Goal: Check status: Check status

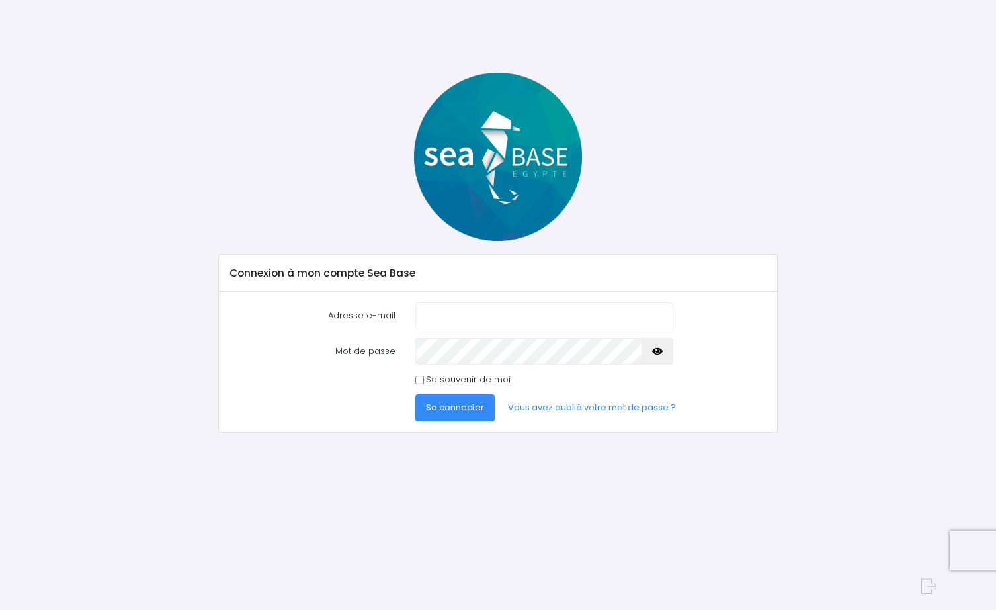
type input "claireguicheteau@gmail.com"
click at [465, 404] on span "Se connecter" at bounding box center [455, 407] width 58 height 13
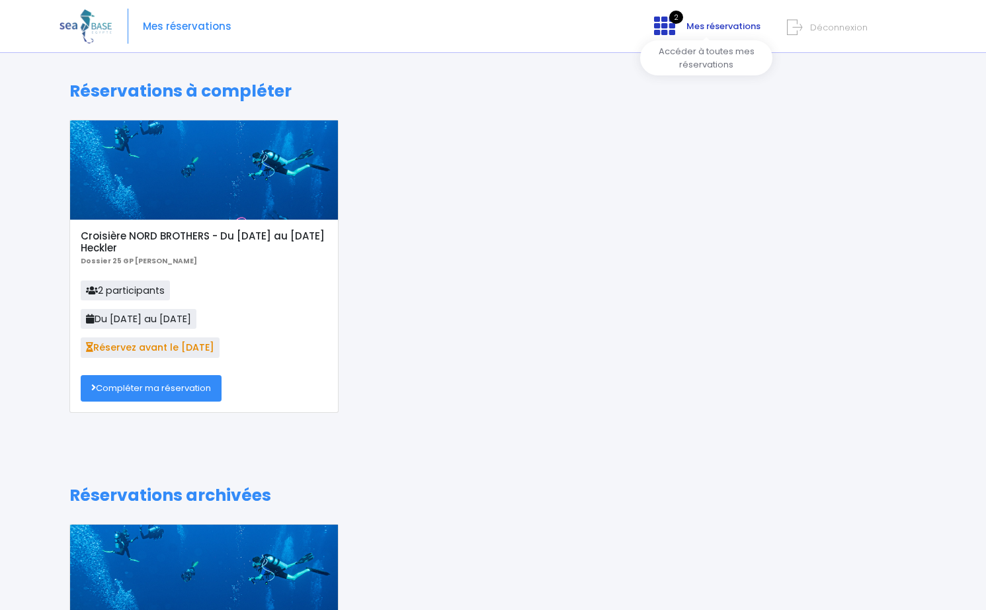
click at [714, 26] on span "Mes réservations" at bounding box center [724, 26] width 74 height 13
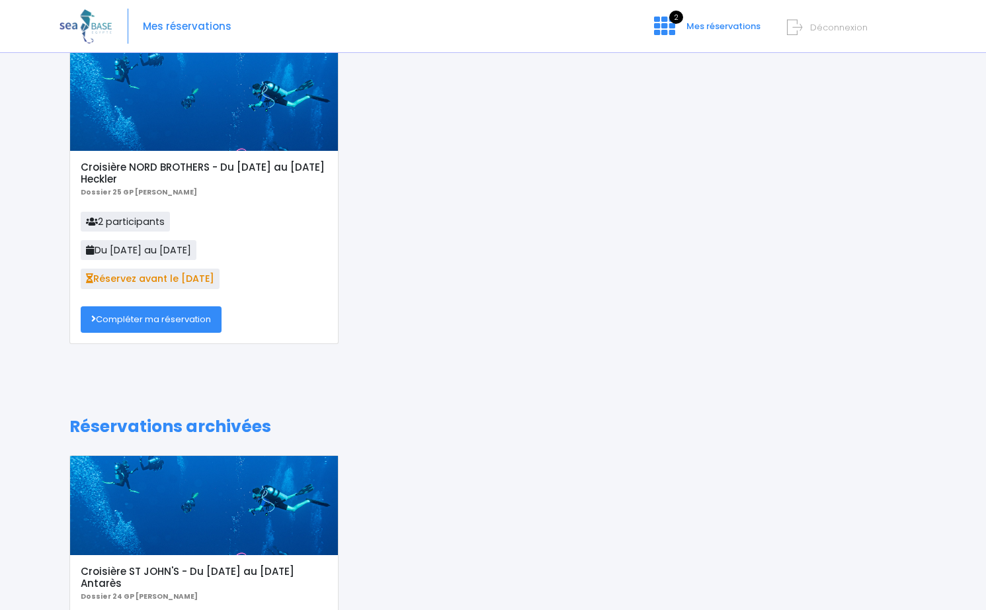
scroll to position [26, 0]
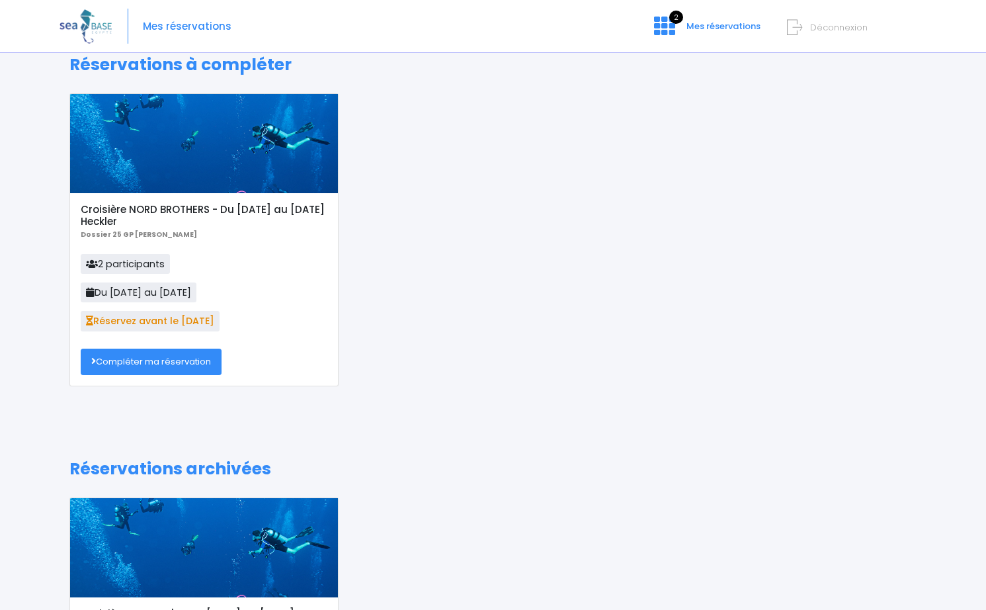
click at [175, 366] on link "Compléter ma réservation" at bounding box center [151, 362] width 141 height 26
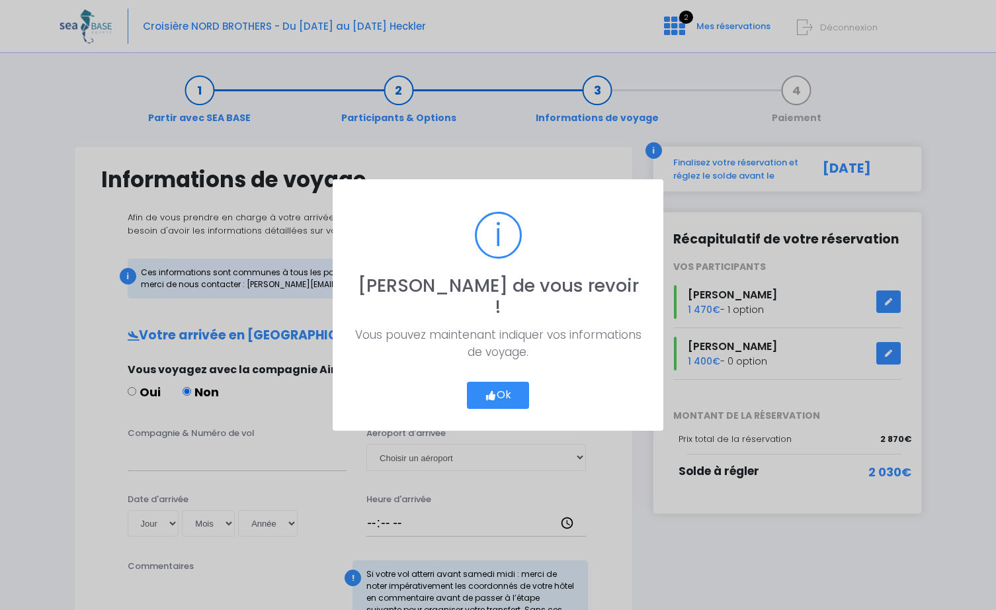
click at [478, 384] on button "Ok" at bounding box center [498, 396] width 62 height 28
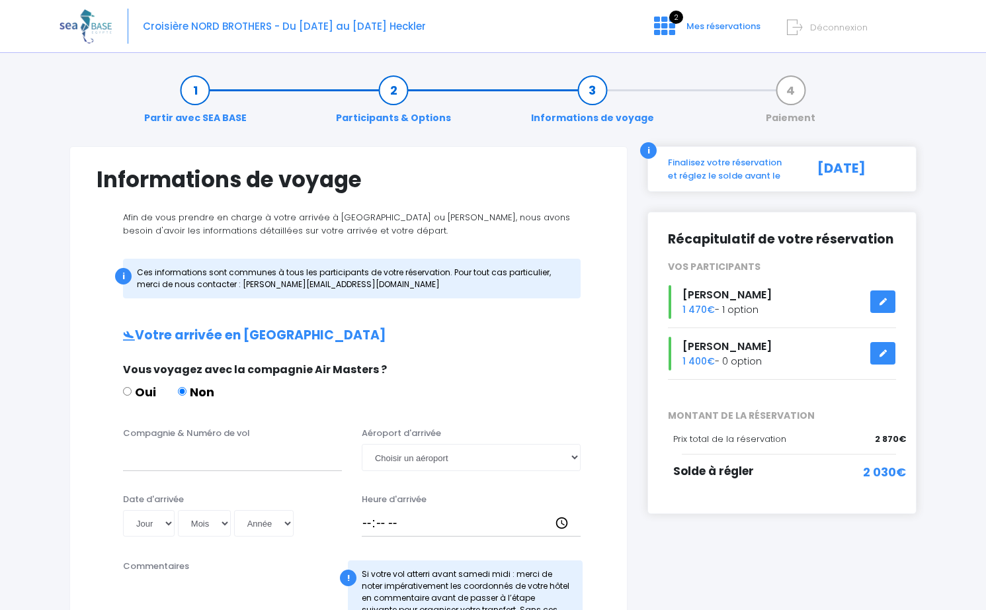
click at [942, 543] on div "Notre plateforme de réservation n'est pas compatible avec votre appareil. Veuil…" at bounding box center [493, 581] width 986 height 1162
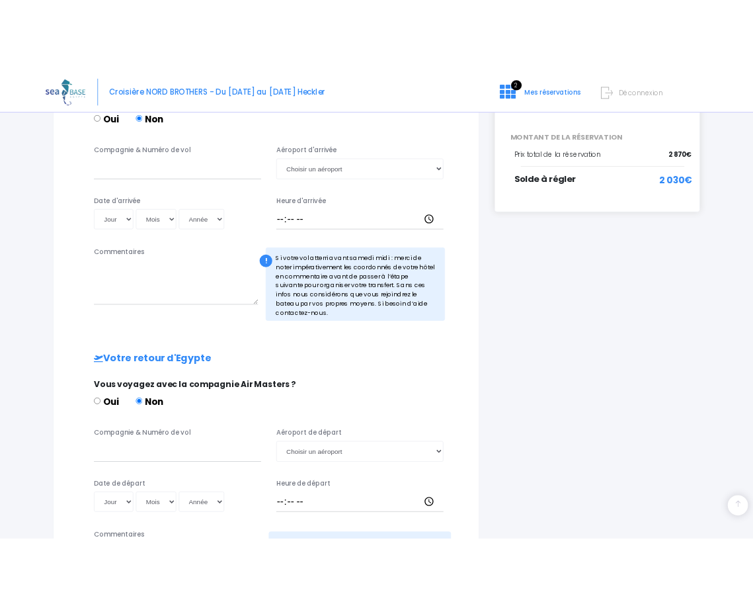
scroll to position [132, 0]
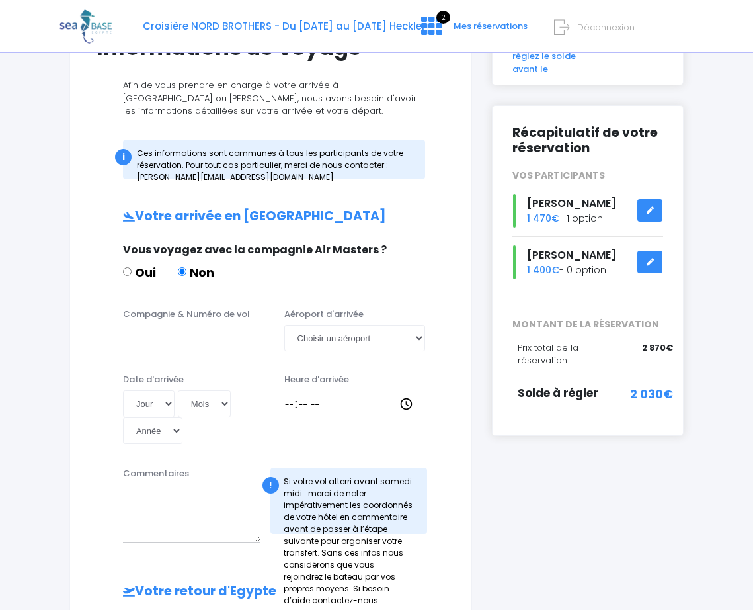
click at [176, 340] on input "Compagnie & Numéro de vol" at bounding box center [194, 338] width 142 height 26
click at [325, 342] on select "Choisir un aéroport Hurghada Marsa Alam" at bounding box center [355, 338] width 142 height 26
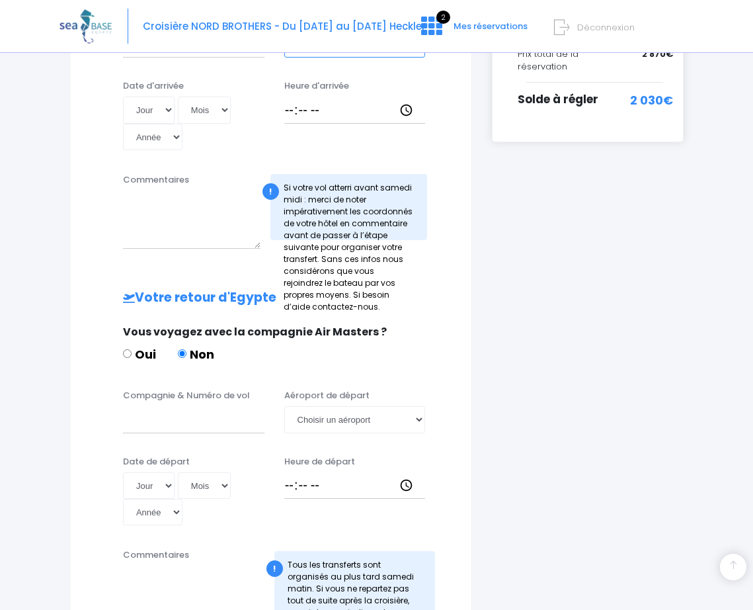
scroll to position [463, 0]
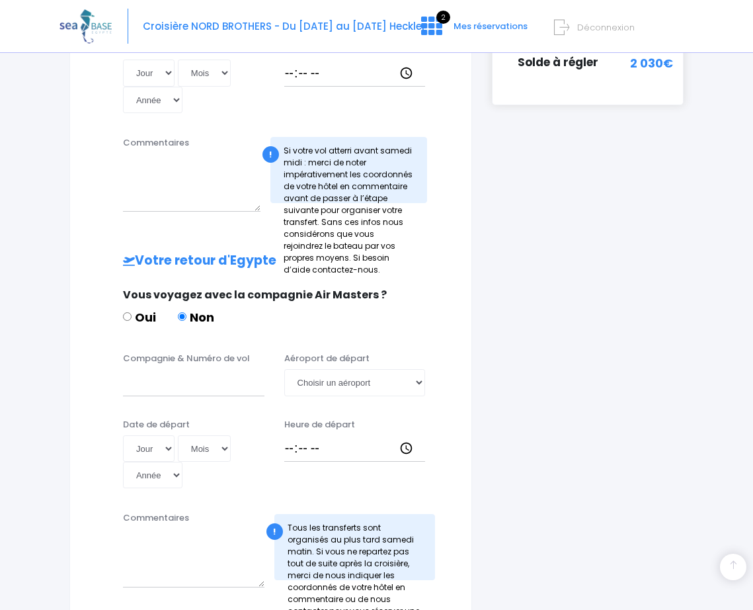
click at [79, 419] on div "Informations de voyage Afin de vous prendre en charge à votre arrivée à Hurghad…" at bounding box center [270, 149] width 403 height 933
click at [596, 280] on div "i Finalisez votre réservation et réglez le solde avant le 02/09/2025 Récapitula…" at bounding box center [588, 149] width 212 height 933
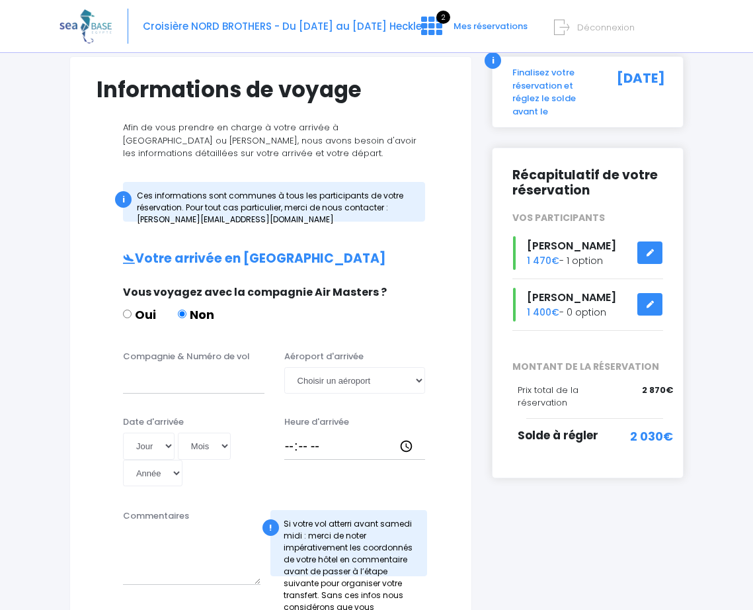
scroll to position [0, 0]
